Goal: Task Accomplishment & Management: Manage account settings

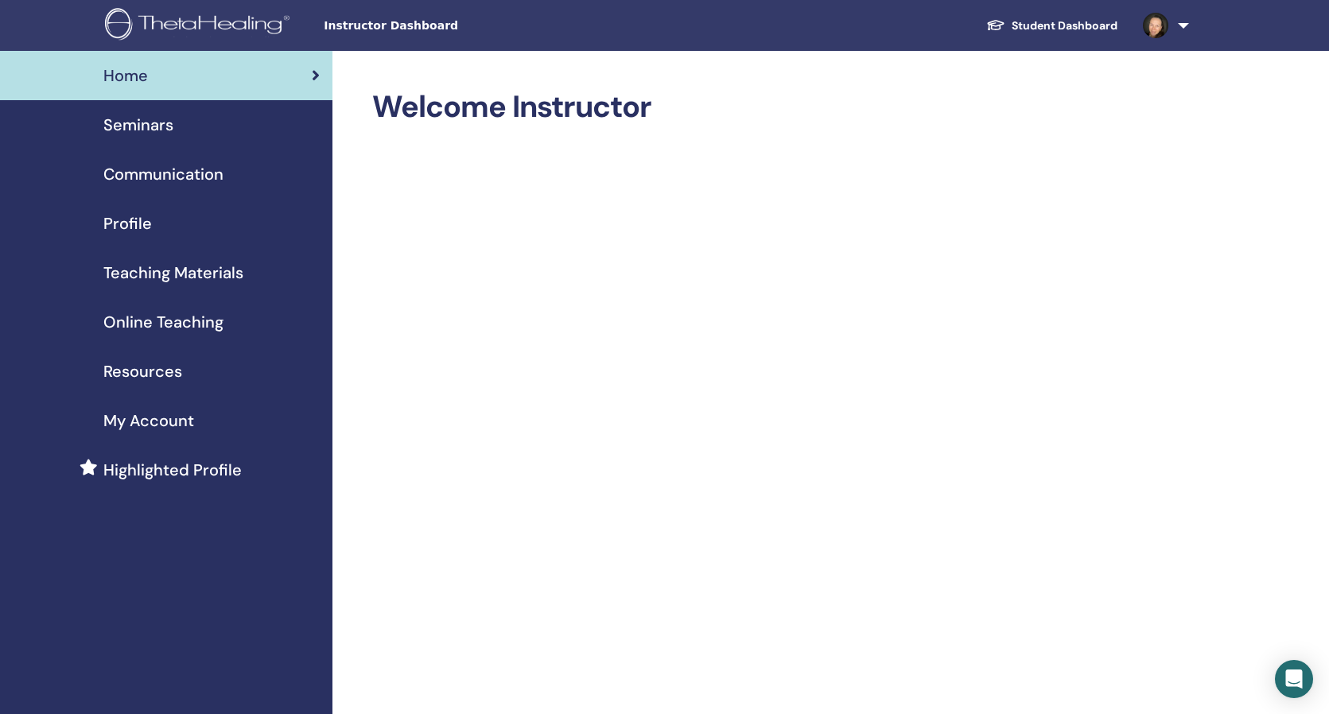
click at [1184, 23] on link at bounding box center [1162, 25] width 65 height 51
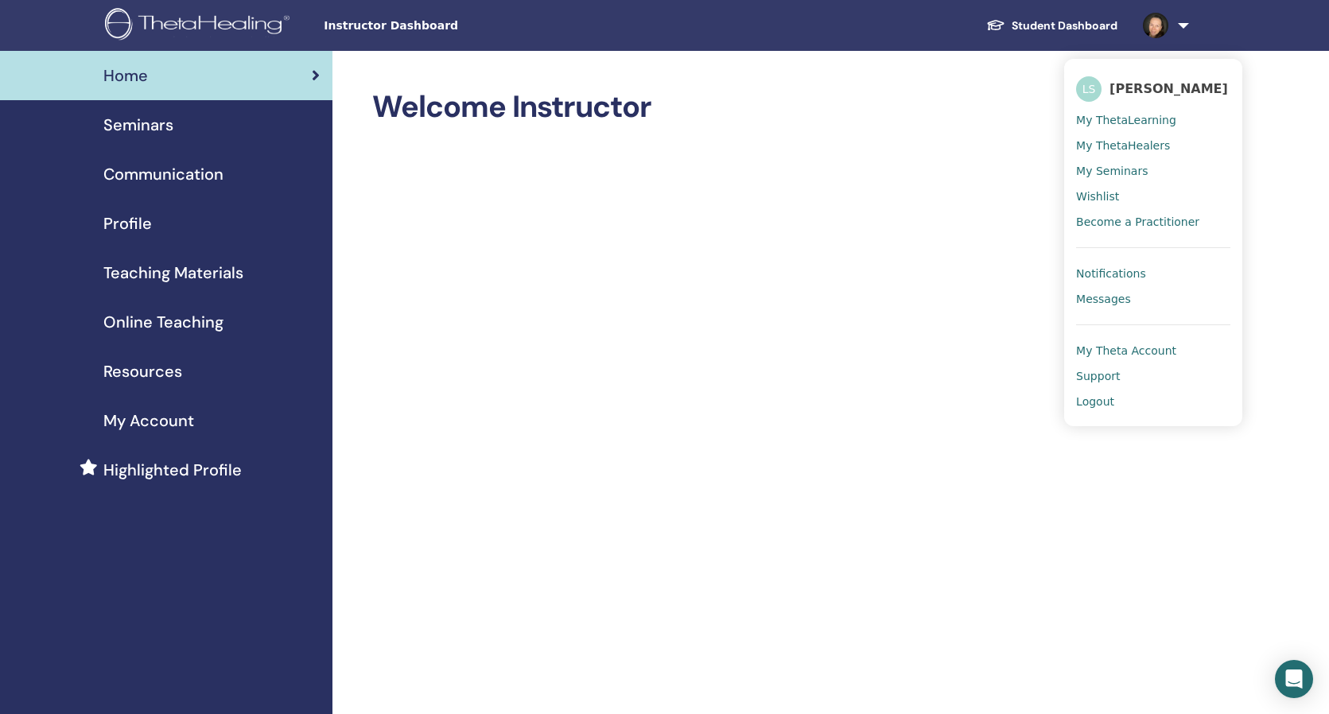
click at [1121, 174] on span "My Seminars" at bounding box center [1112, 171] width 72 height 14
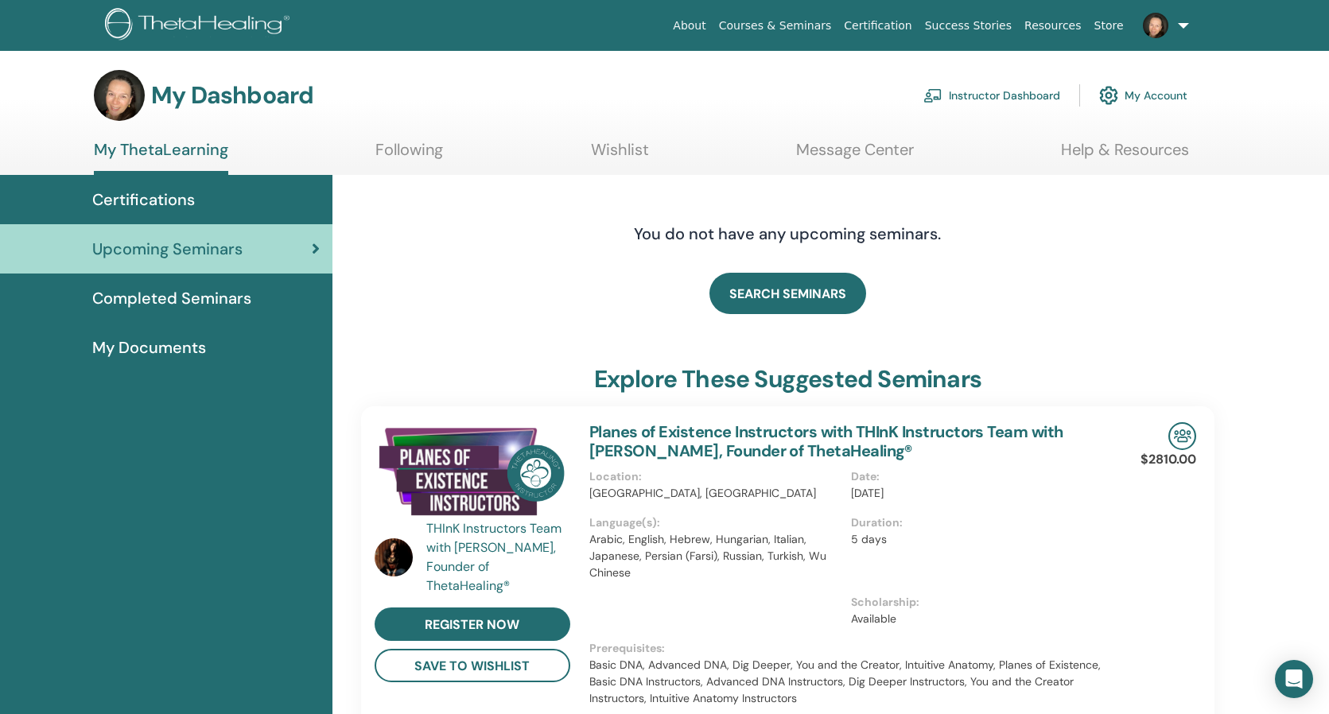
click at [983, 95] on link "Instructor Dashboard" at bounding box center [992, 95] width 137 height 35
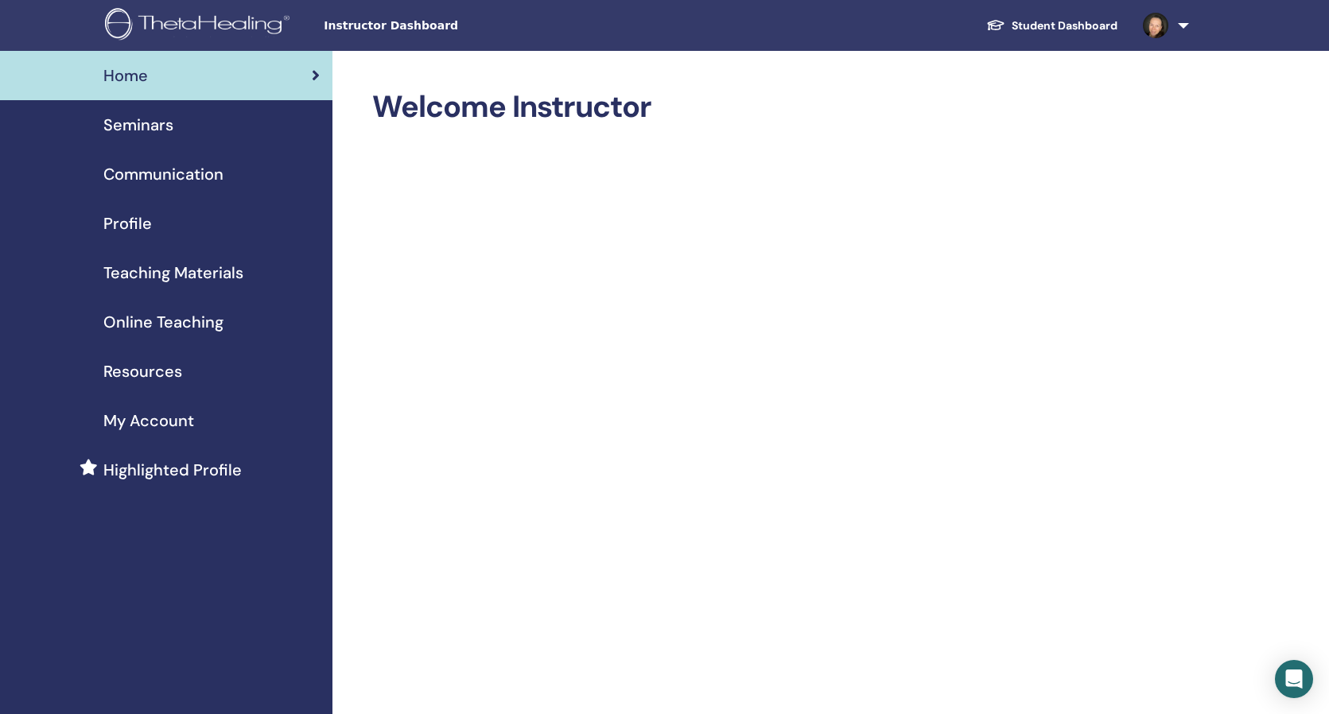
click at [177, 126] on div "Seminars" at bounding box center [166, 125] width 307 height 24
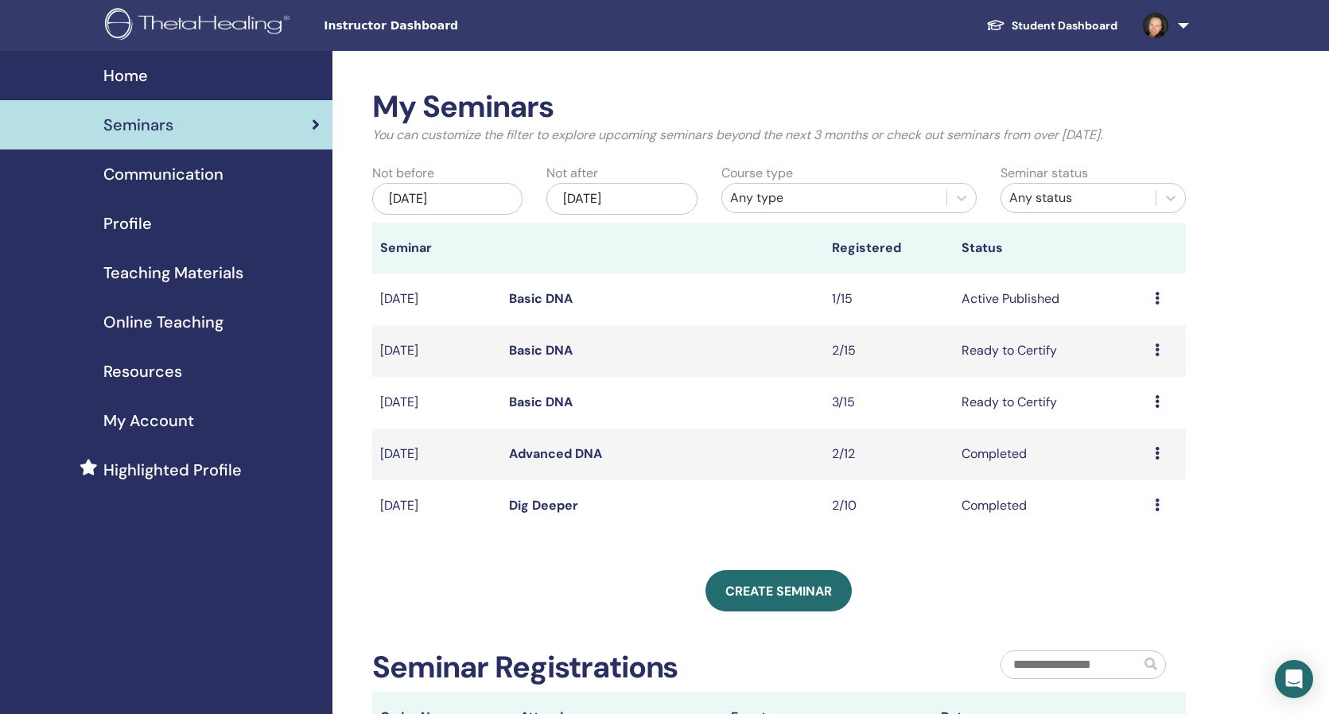
click at [488, 200] on div "Jun/30, 2025" at bounding box center [447, 199] width 150 height 32
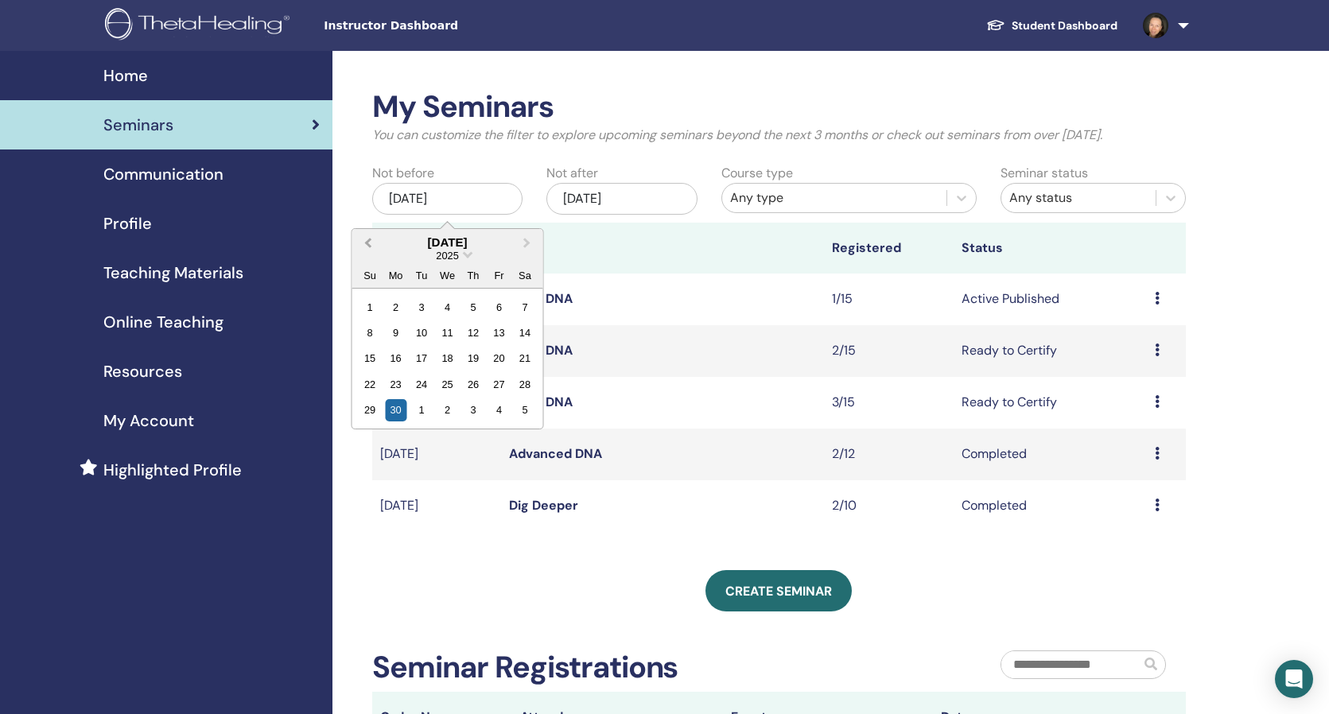
click at [368, 243] on span "Previous Month" at bounding box center [368, 242] width 0 height 17
click at [531, 236] on button "Next Month" at bounding box center [528, 243] width 25 height 25
click at [372, 305] on div "1" at bounding box center [369, 306] width 21 height 21
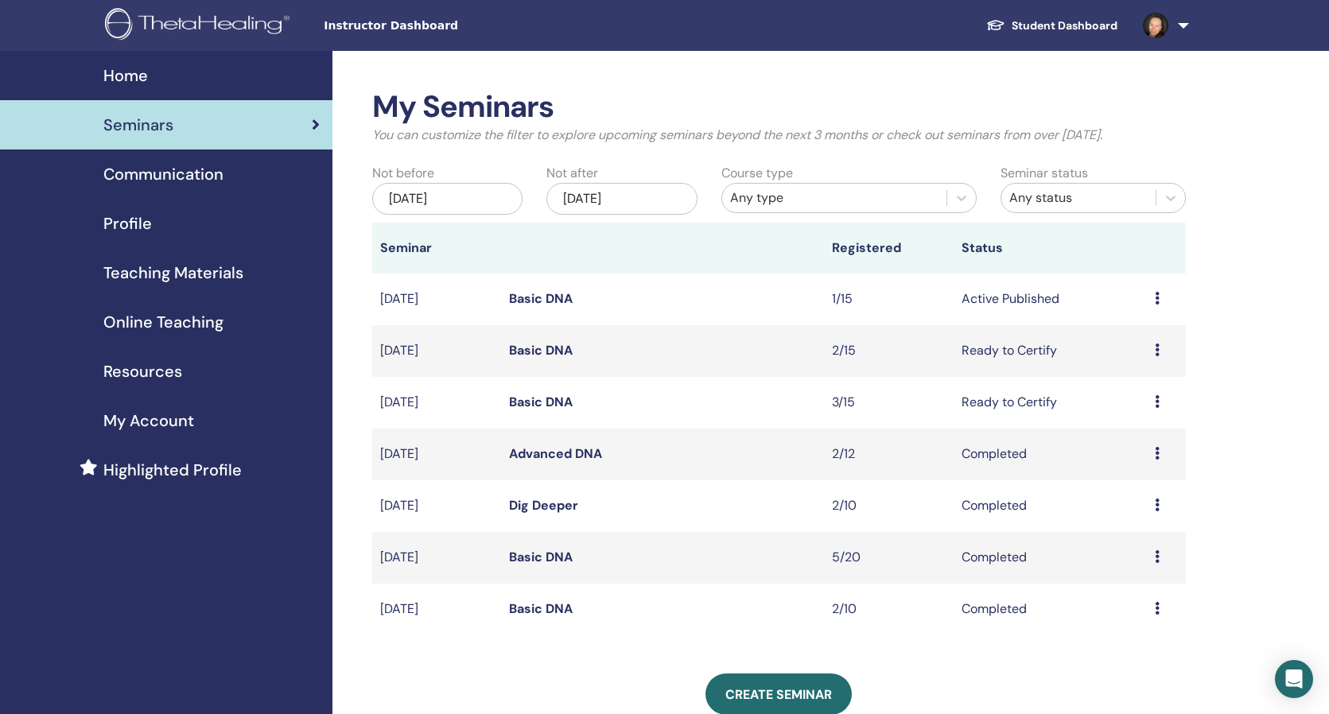
click at [544, 555] on link "Basic DNA" at bounding box center [541, 557] width 64 height 17
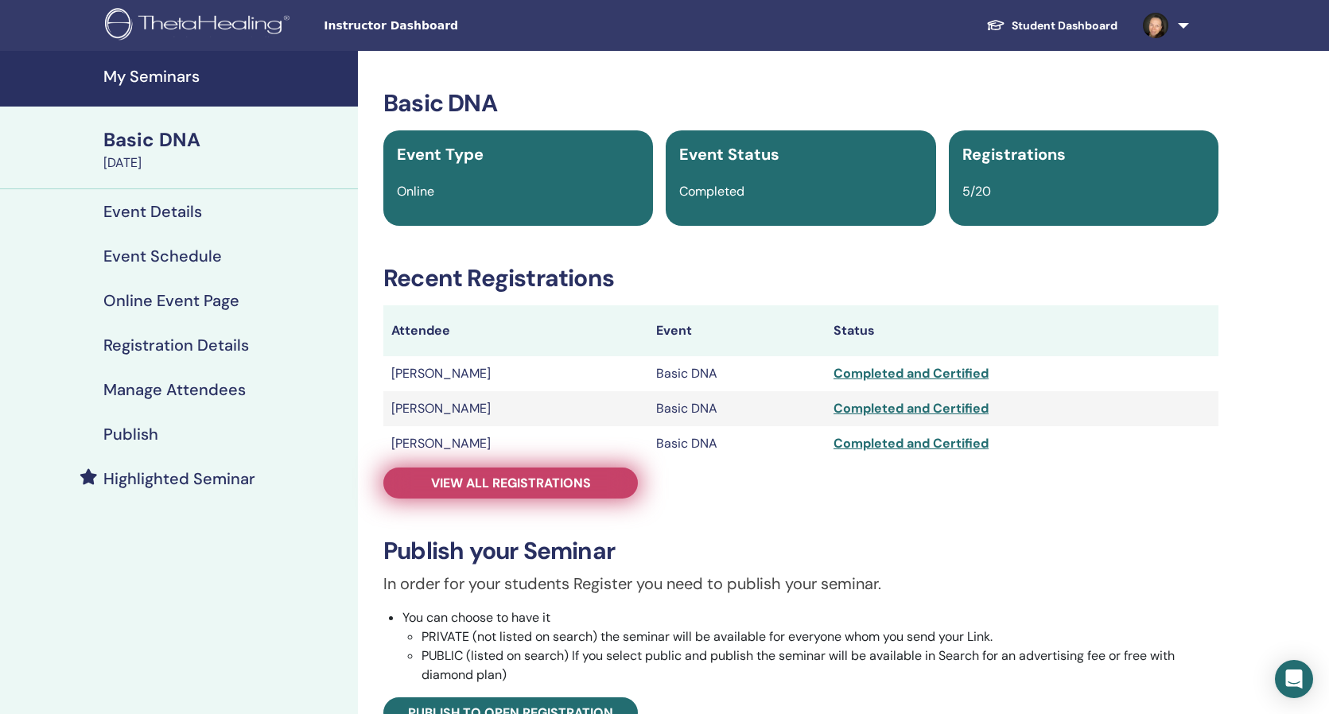
click at [553, 482] on span "View all registrations" at bounding box center [511, 483] width 160 height 17
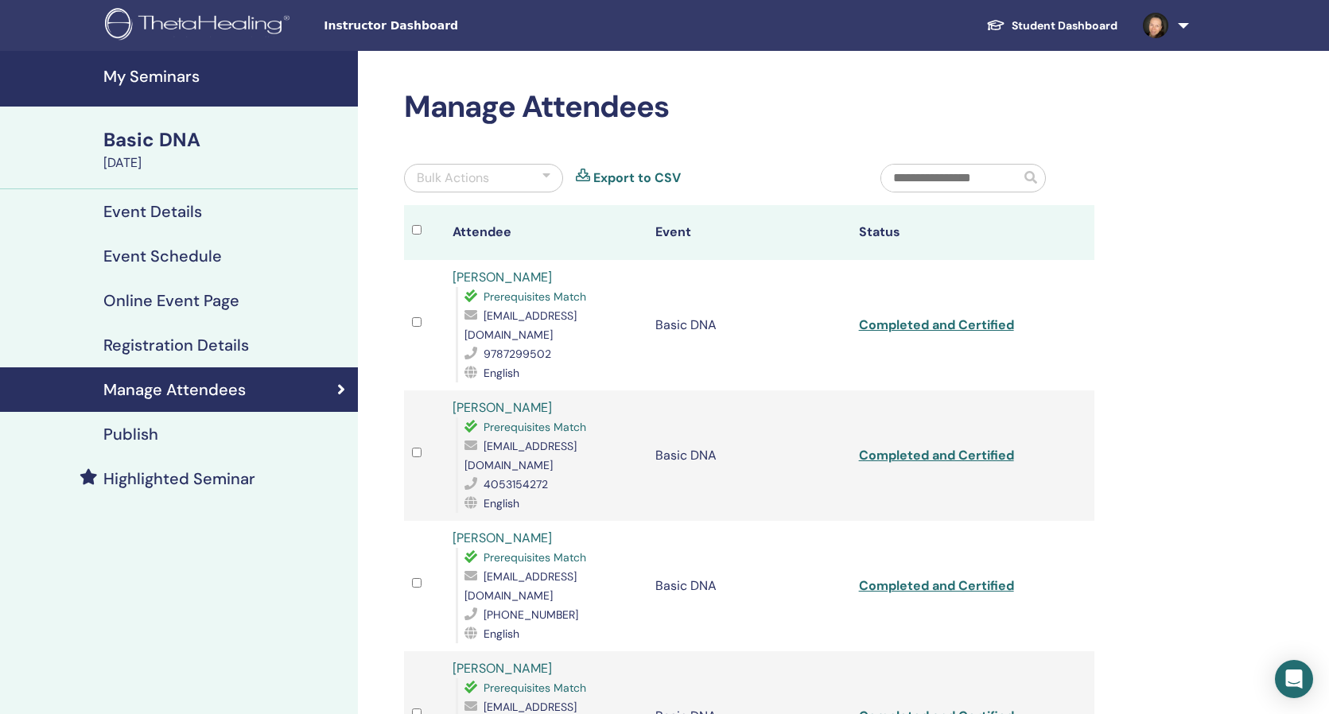
click at [157, 83] on h4 "My Seminars" at bounding box center [225, 76] width 245 height 19
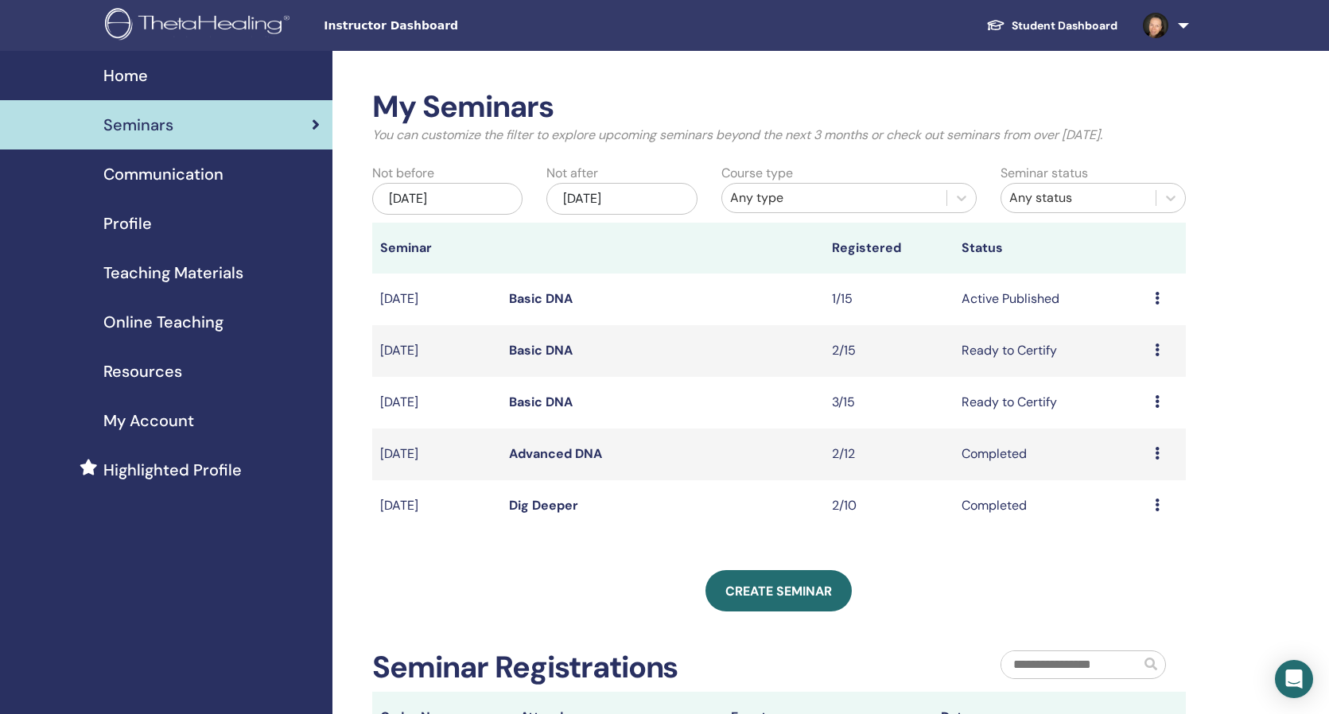
click at [559, 399] on link "Basic DNA" at bounding box center [541, 402] width 64 height 17
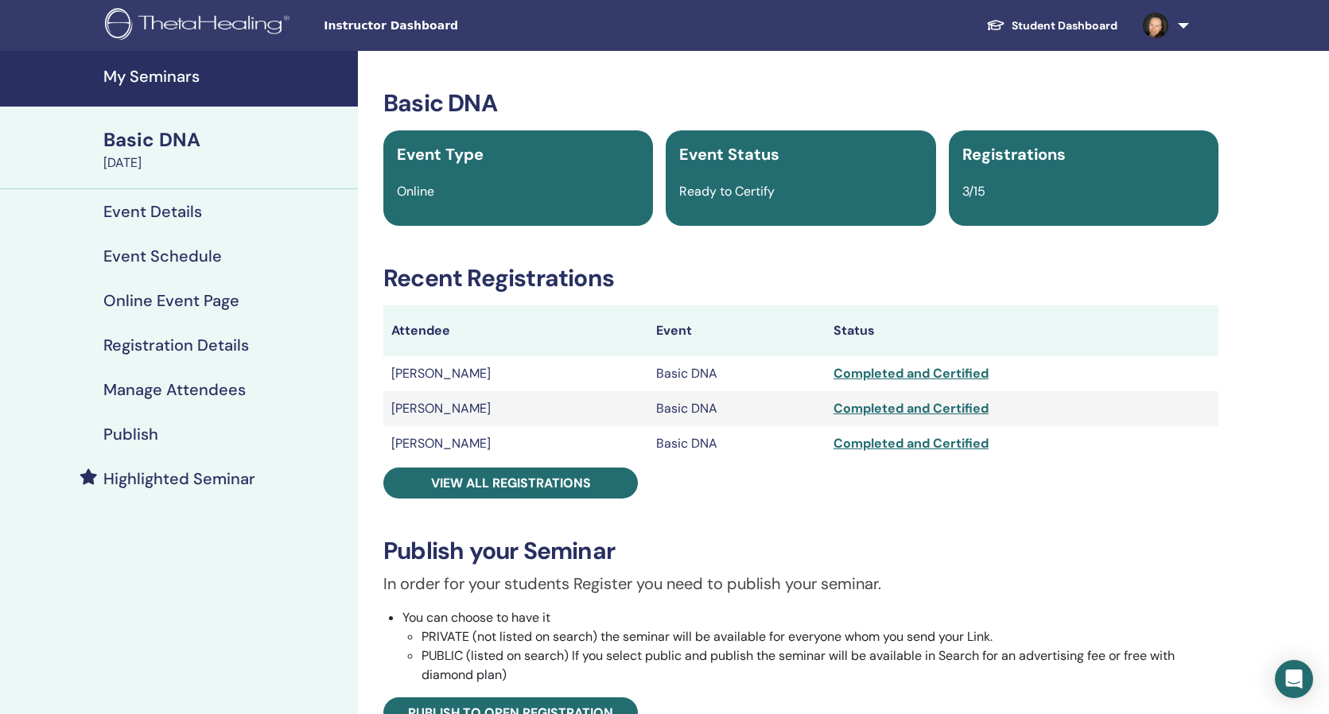
click at [152, 71] on h4 "My Seminars" at bounding box center [225, 76] width 245 height 19
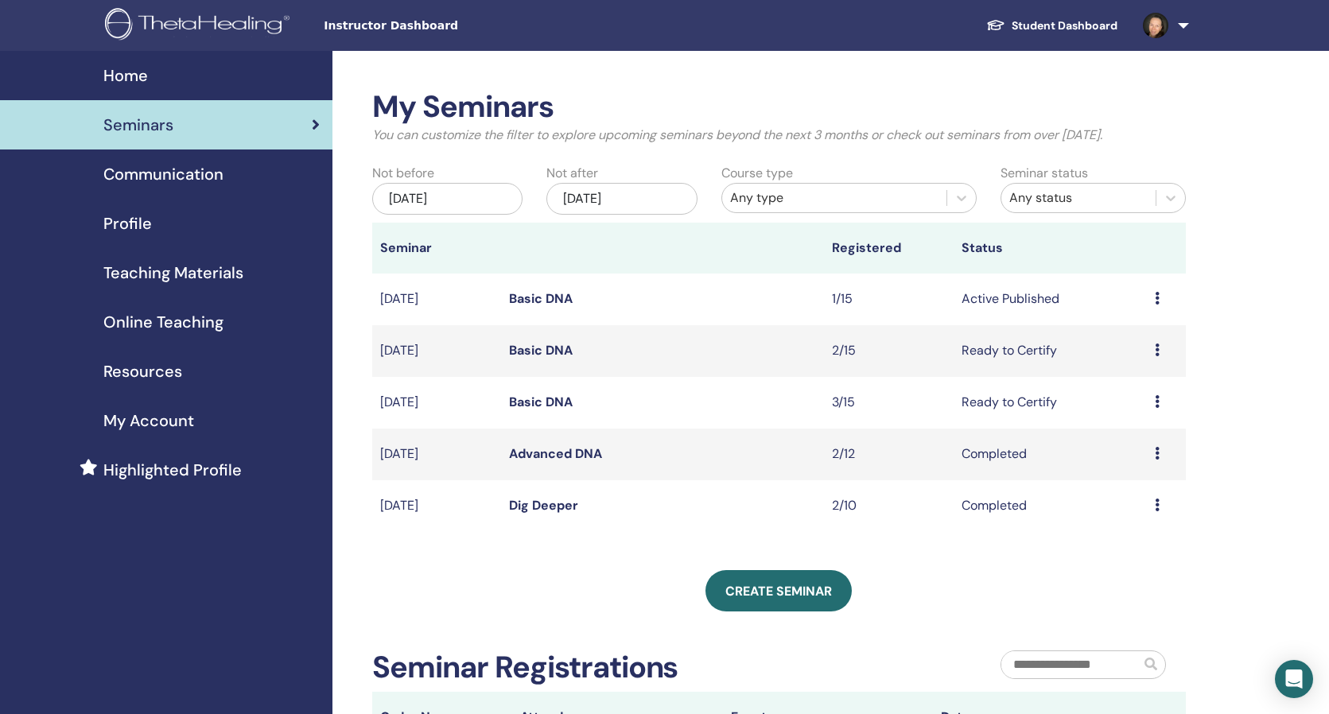
click at [562, 348] on link "Basic DNA" at bounding box center [541, 350] width 64 height 17
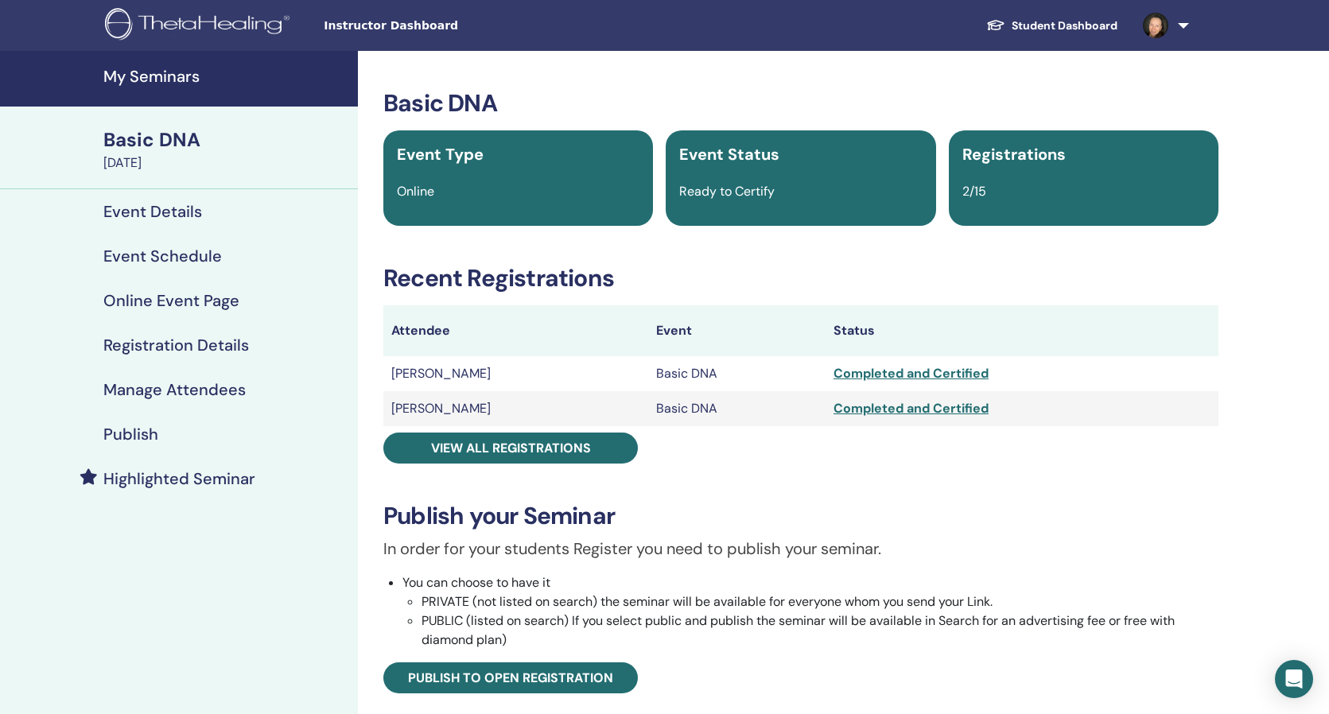
click at [149, 71] on h4 "My Seminars" at bounding box center [225, 76] width 245 height 19
